Goal: Find specific page/section

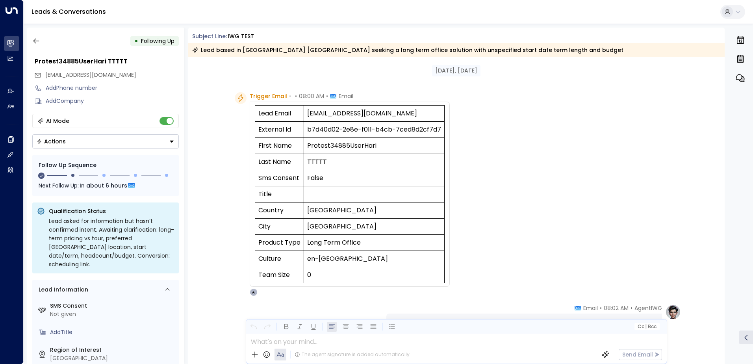
scroll to position [446, 0]
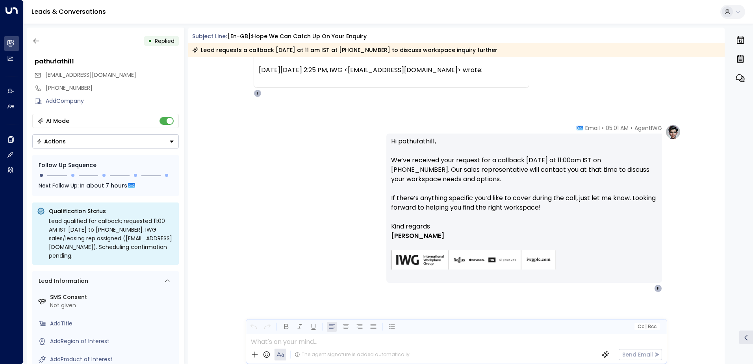
scroll to position [96, 0]
click at [37, 41] on icon "button" at bounding box center [36, 41] width 8 height 8
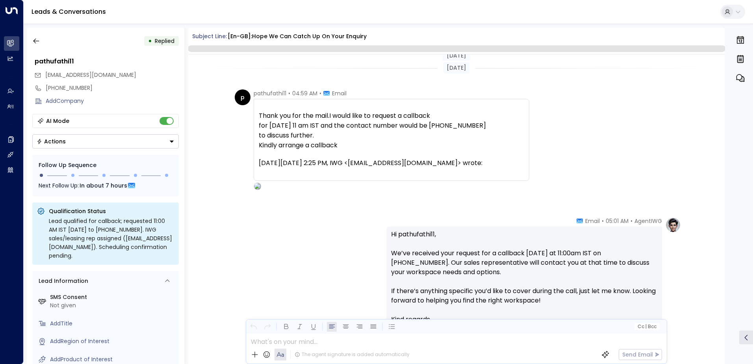
scroll to position [100, 0]
